Goal: Book appointment/travel/reservation

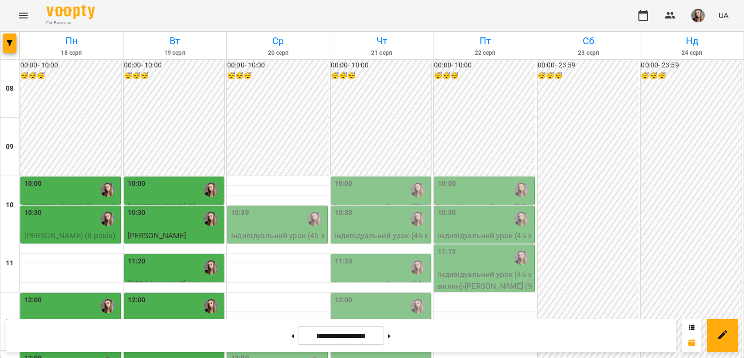
scroll to position [68, 0]
click at [64, 178] on div "10:00" at bounding box center [71, 189] width 94 height 22
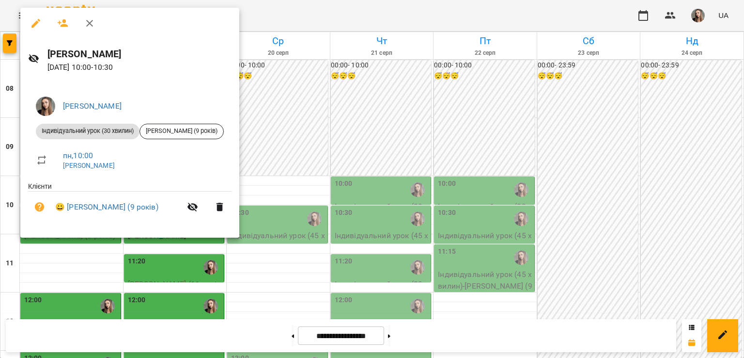
click at [291, 92] on div at bounding box center [372, 179] width 744 height 358
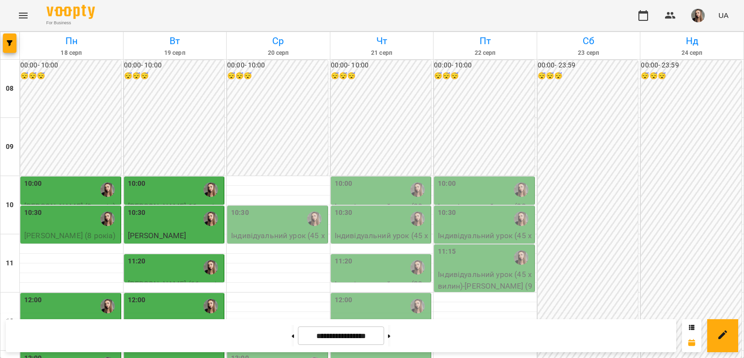
click at [79, 295] on div "12:00" at bounding box center [71, 306] width 94 height 22
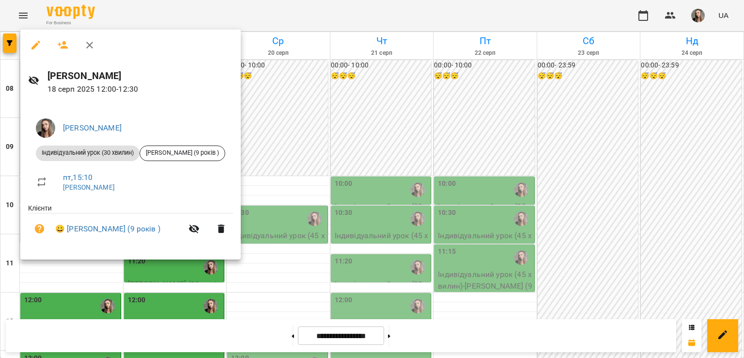
click at [57, 297] on div at bounding box center [372, 179] width 744 height 358
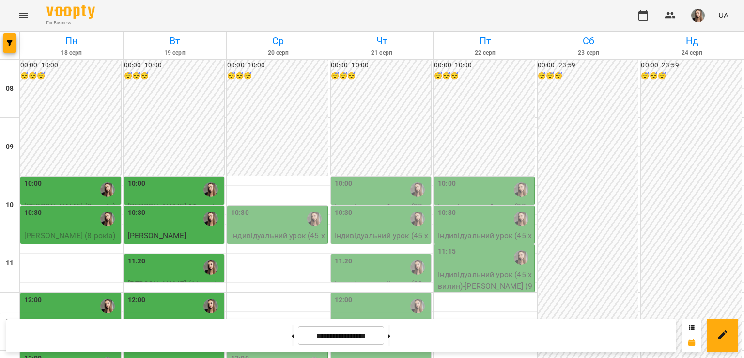
scroll to position [65, 0]
click at [176, 178] on div "10:00" at bounding box center [175, 189] width 94 height 22
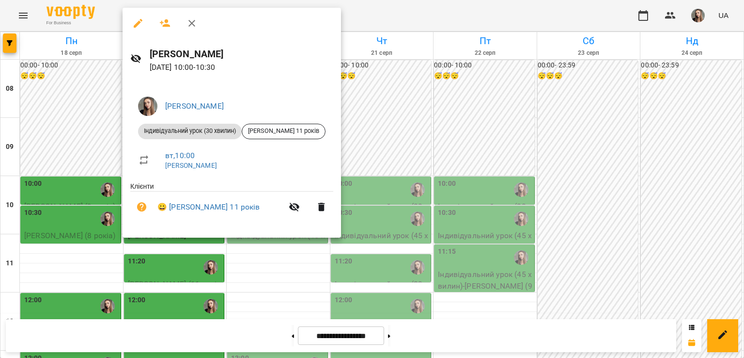
click at [83, 202] on div at bounding box center [372, 179] width 744 height 358
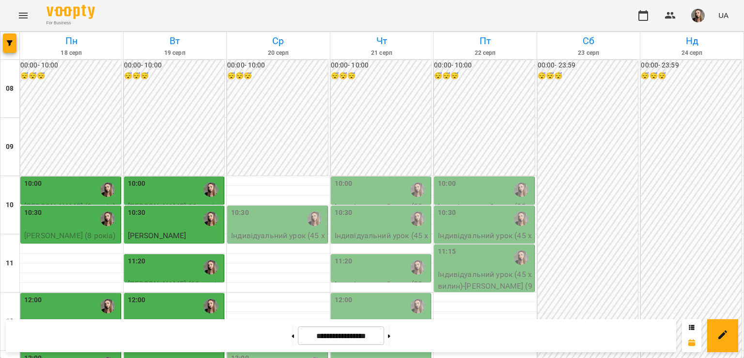
click at [183, 295] on div "12:00" at bounding box center [175, 306] width 94 height 22
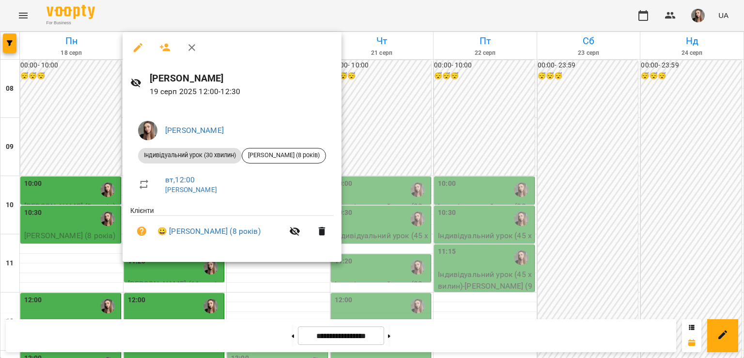
click at [98, 203] on div at bounding box center [372, 179] width 744 height 358
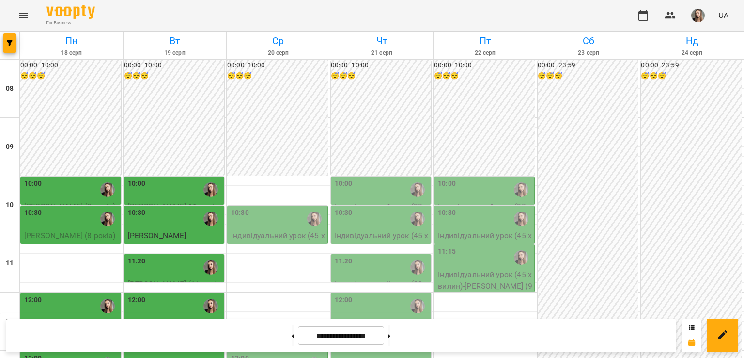
scroll to position [93, 0]
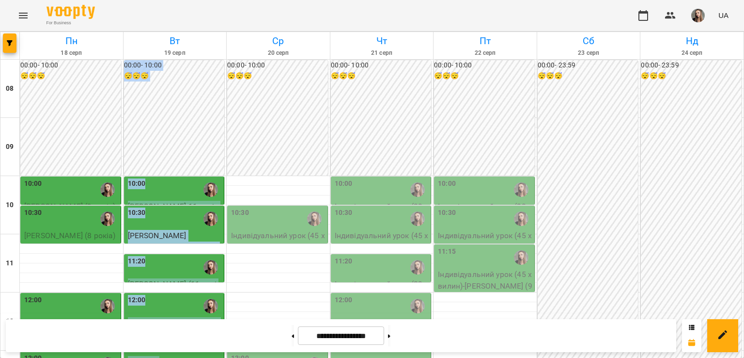
drag, startPoint x: 161, startPoint y: 269, endPoint x: 158, endPoint y: 264, distance: 6.1
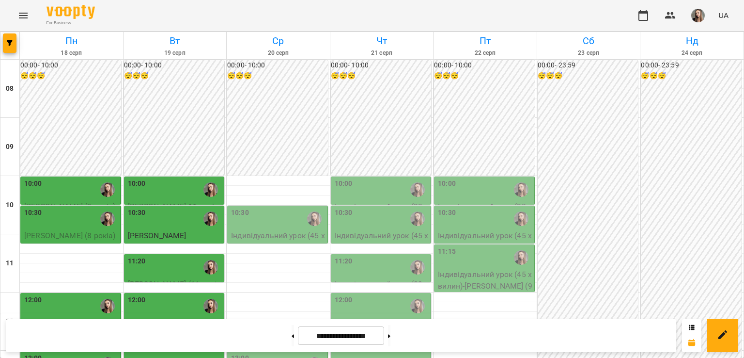
click at [87, 331] on div at bounding box center [71, 336] width 103 height 10
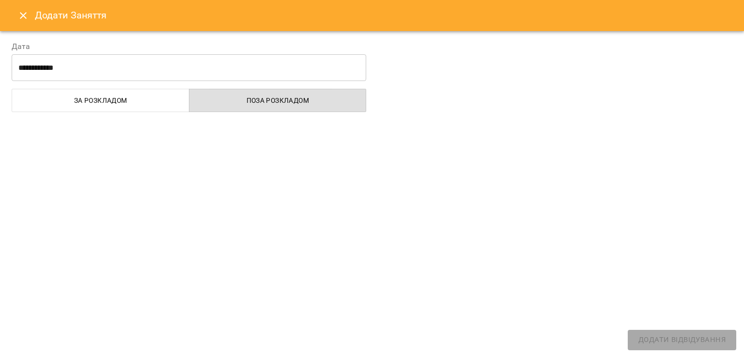
select select "**********"
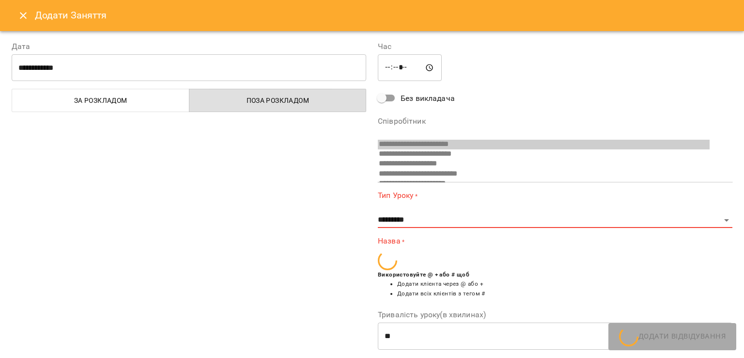
scroll to position [85, 0]
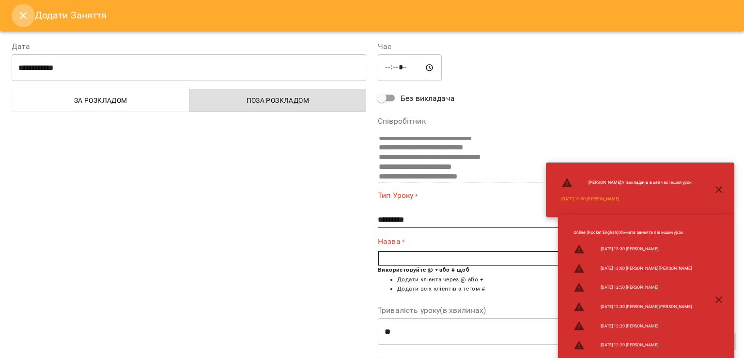
click at [17, 12] on icon "Close" at bounding box center [23, 16] width 12 height 12
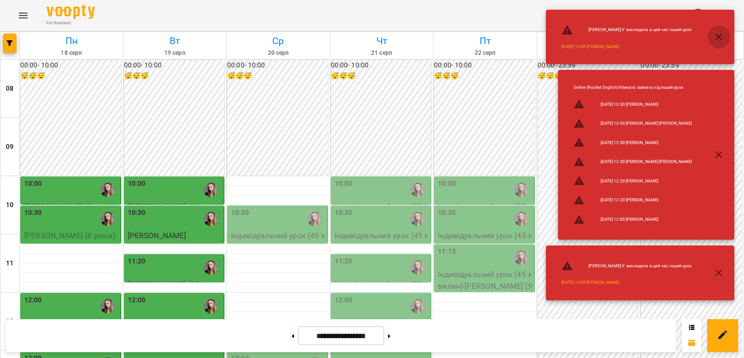
click at [723, 35] on icon "button" at bounding box center [719, 37] width 12 height 12
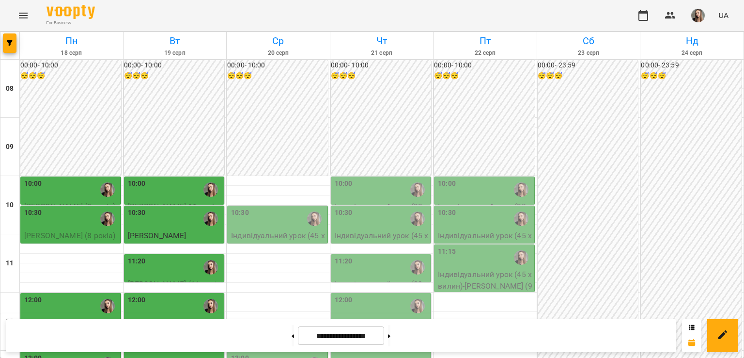
scroll to position [150, 0]
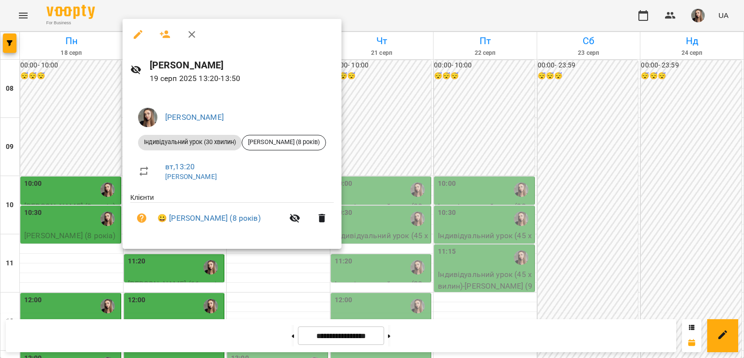
click at [91, 237] on div at bounding box center [372, 179] width 744 height 358
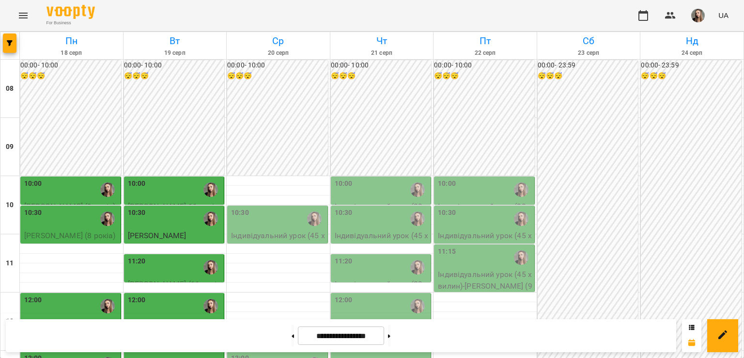
scroll to position [214, 0]
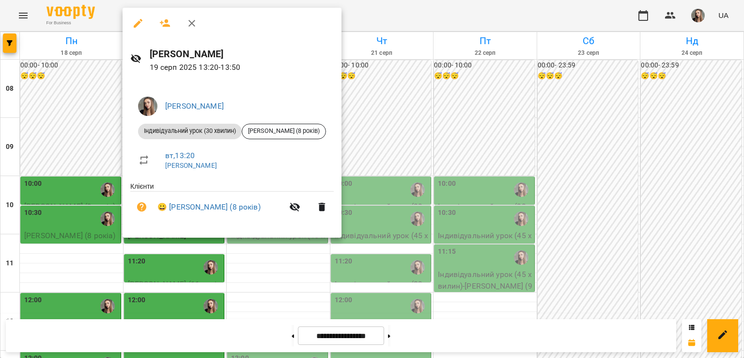
click at [79, 189] on div at bounding box center [372, 179] width 744 height 358
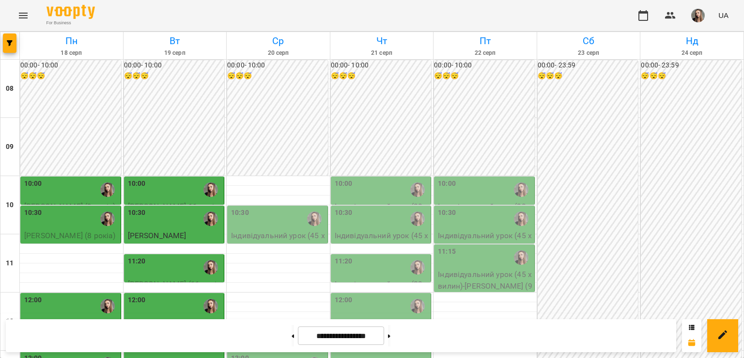
scroll to position [101, 0]
